Goal: Transaction & Acquisition: Purchase product/service

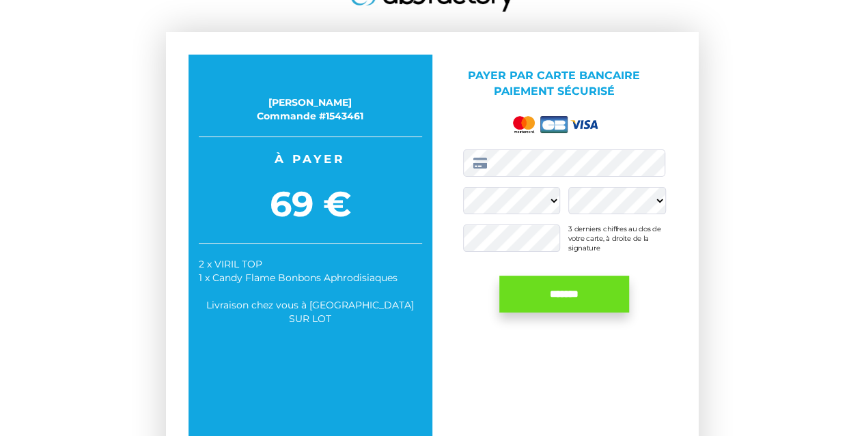
scroll to position [120, 0]
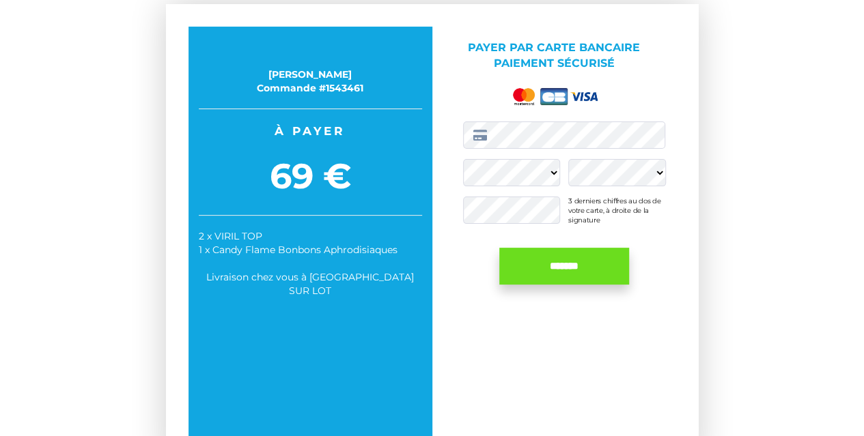
scroll to position [120, 0]
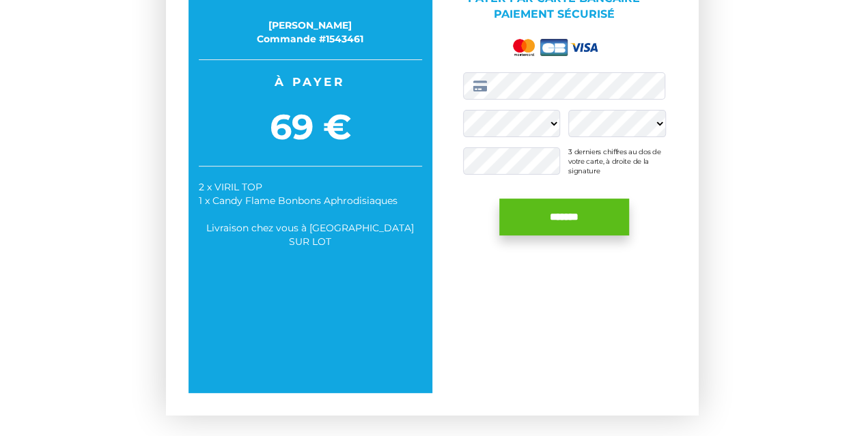
click at [548, 223] on input "*******" at bounding box center [564, 217] width 130 height 37
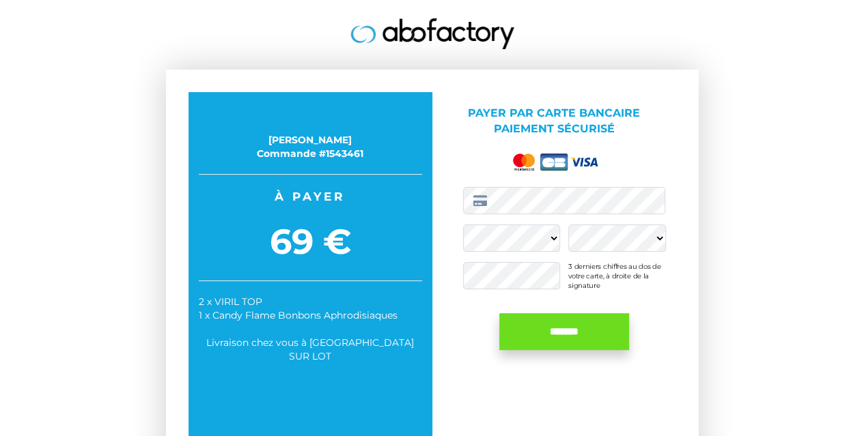
scroll to position [0, 0]
